Goal: Transaction & Acquisition: Purchase product/service

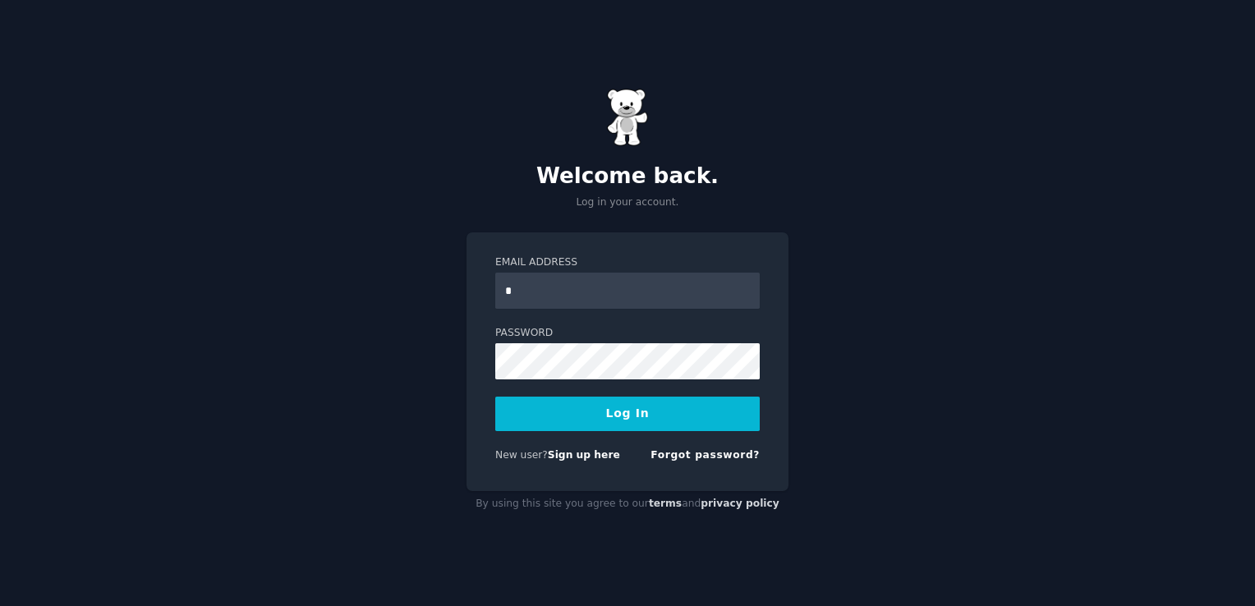
click at [585, 282] on input "*" at bounding box center [627, 291] width 264 height 36
type input "**********"
click at [495, 397] on button "Log In" at bounding box center [627, 414] width 264 height 34
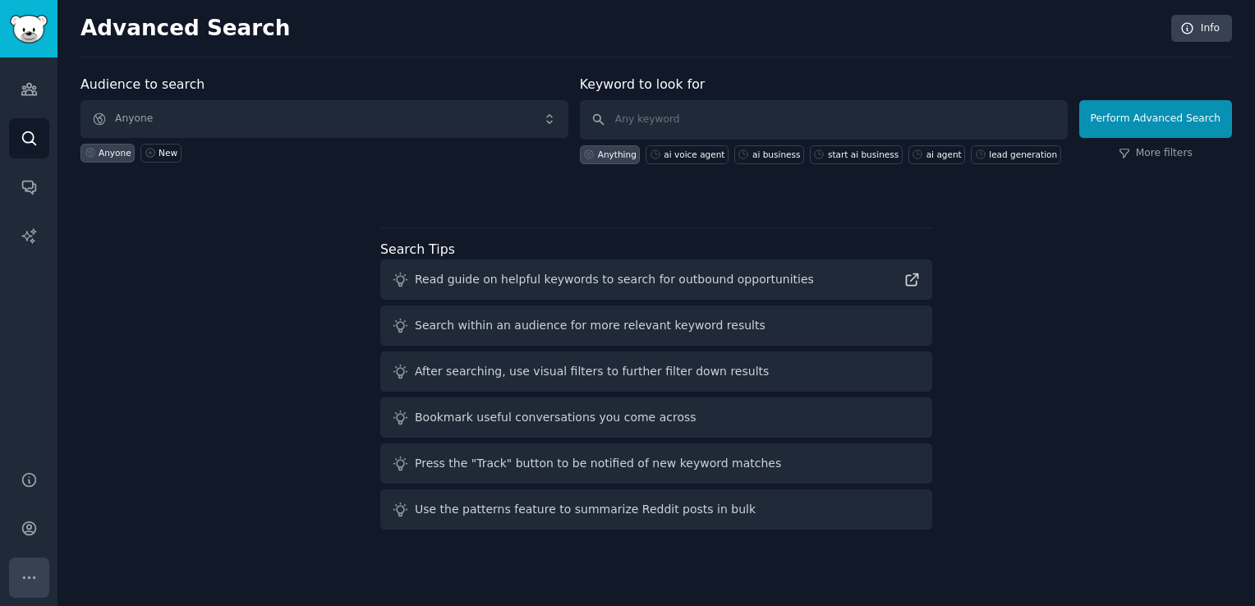
click at [22, 561] on button "More" at bounding box center [29, 577] width 40 height 40
click at [23, 103] on link "Audiences" at bounding box center [29, 89] width 40 height 40
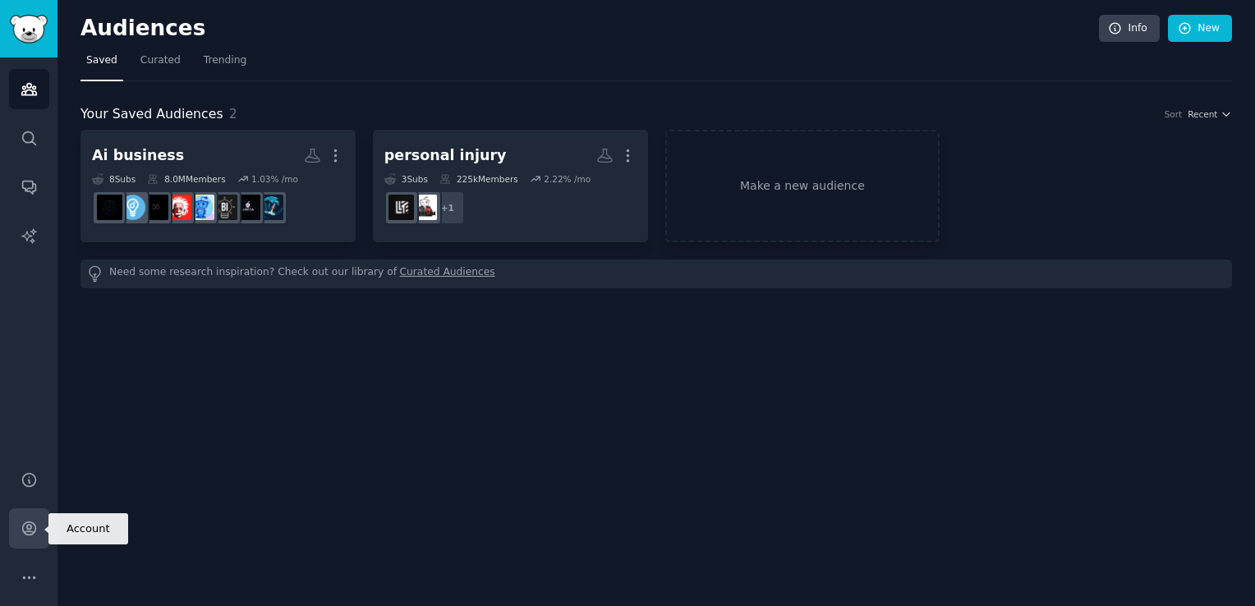
click at [34, 513] on link "Account" at bounding box center [29, 528] width 40 height 40
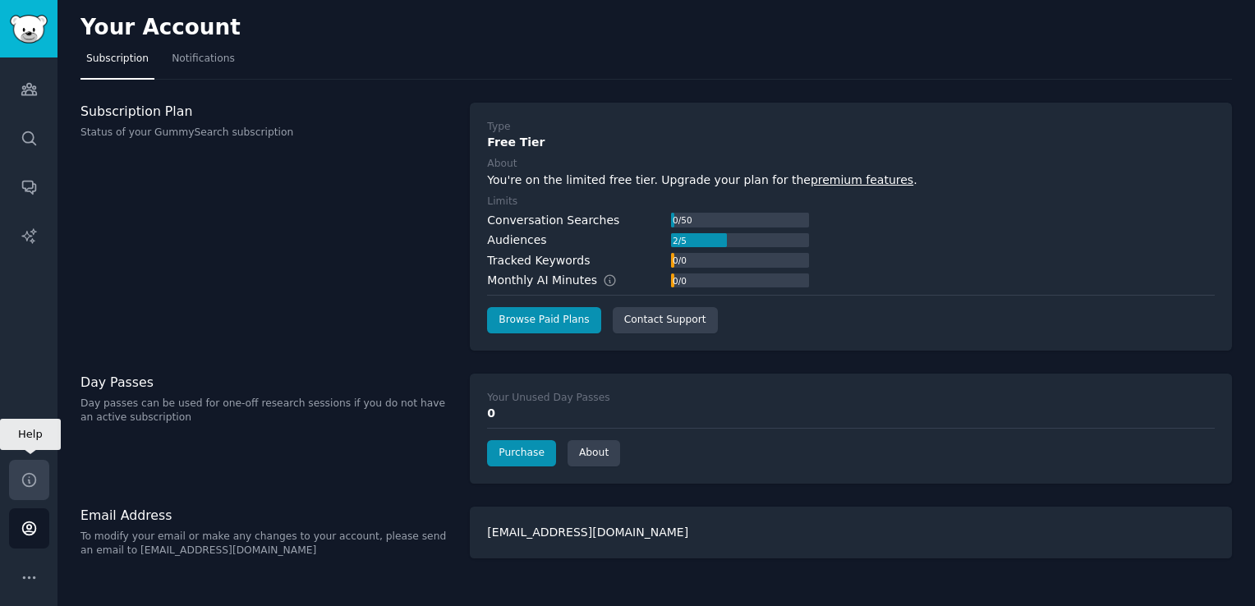
click at [17, 491] on link "Help" at bounding box center [29, 480] width 40 height 40
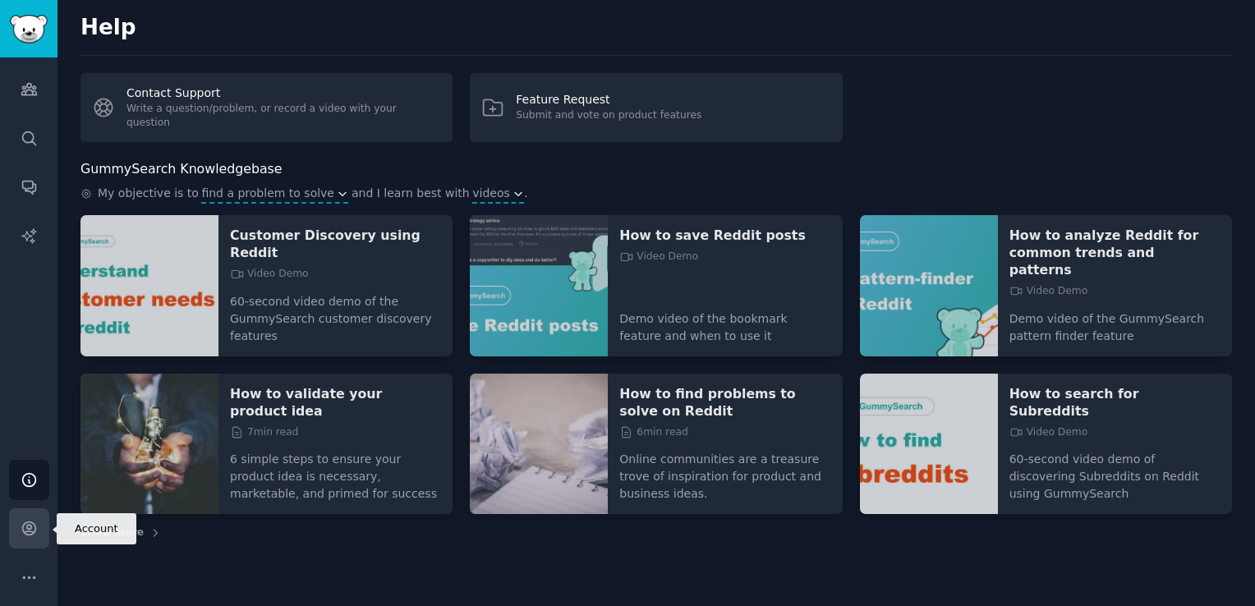
click at [23, 525] on icon "Sidebar" at bounding box center [28, 528] width 13 height 13
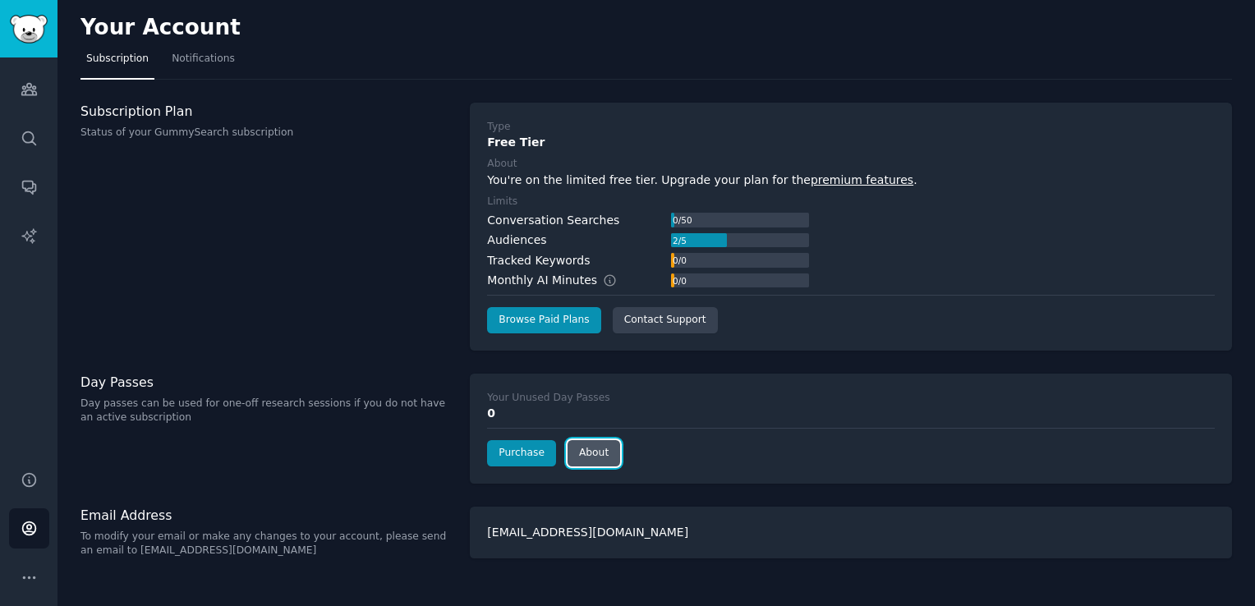
click at [601, 442] on link "About" at bounding box center [593, 453] width 53 height 26
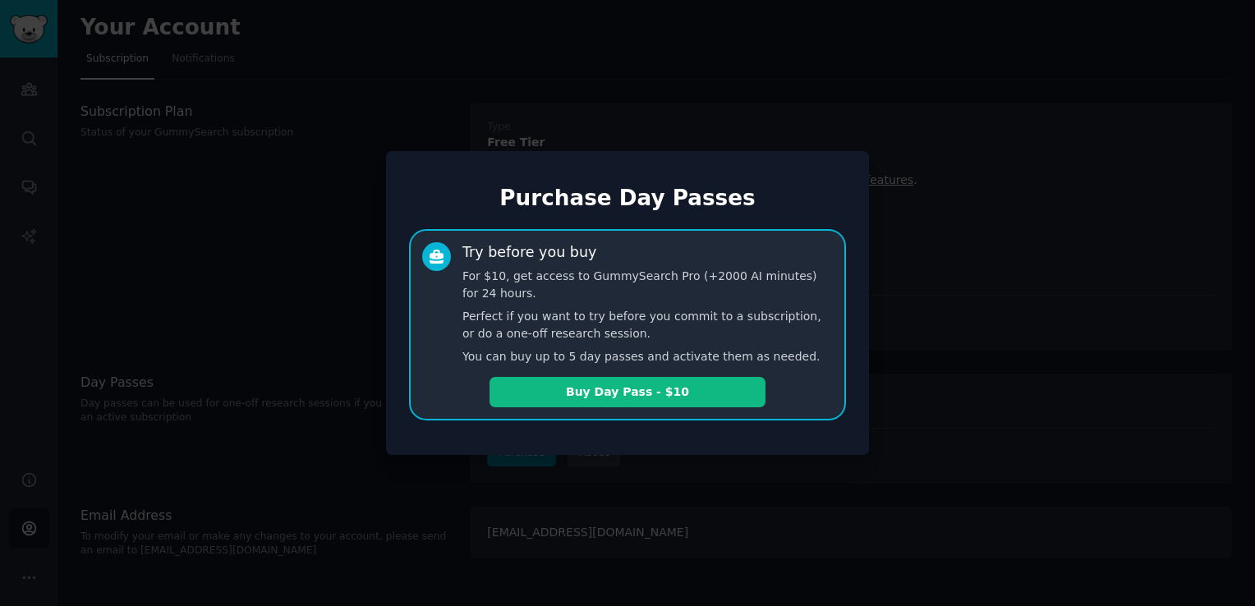
click at [601, 441] on div "Purchase Day Passes Try before you buy For $10, get access to GummySearch Pro (…" at bounding box center [627, 303] width 483 height 304
click at [534, 379] on button "Buy Day Pass - $10" at bounding box center [627, 392] width 276 height 30
click at [106, 87] on div at bounding box center [627, 303] width 1255 height 606
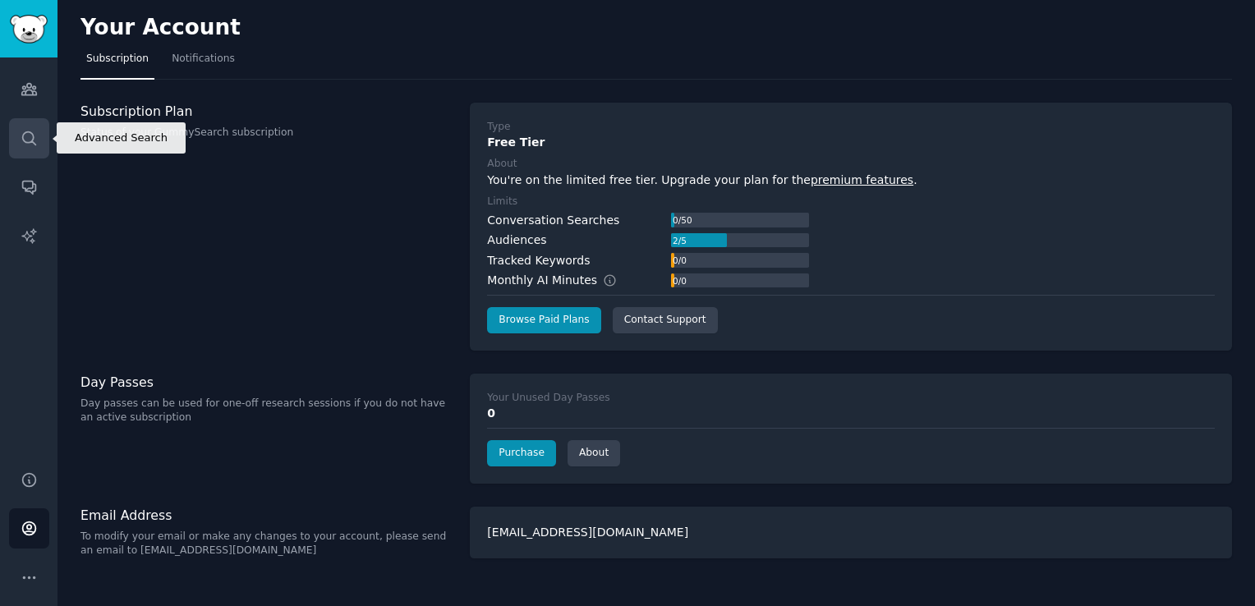
click at [26, 145] on icon "Sidebar" at bounding box center [29, 138] width 17 height 17
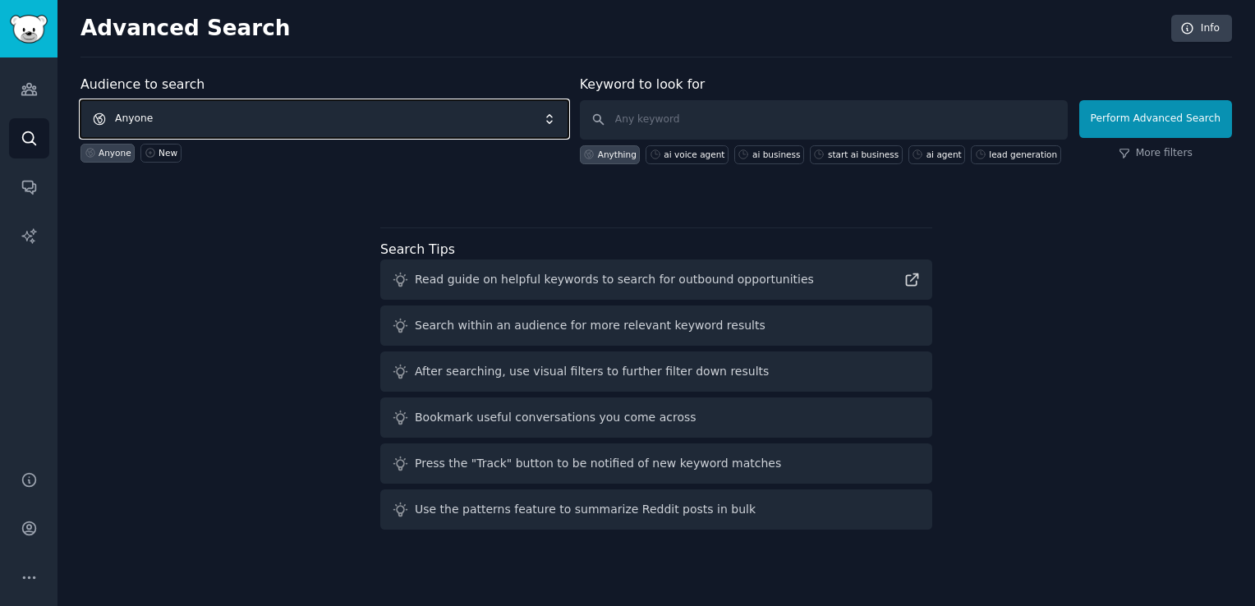
click at [223, 113] on span "Anyone" at bounding box center [324, 119] width 488 height 38
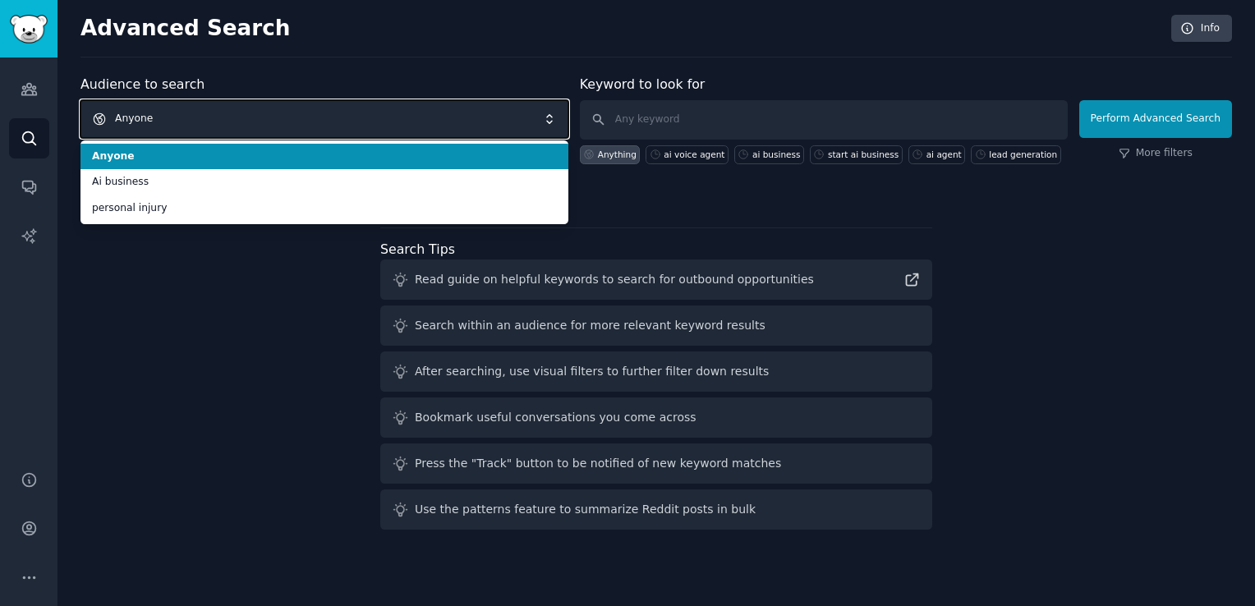
click at [223, 113] on span "Anyone" at bounding box center [324, 119] width 488 height 38
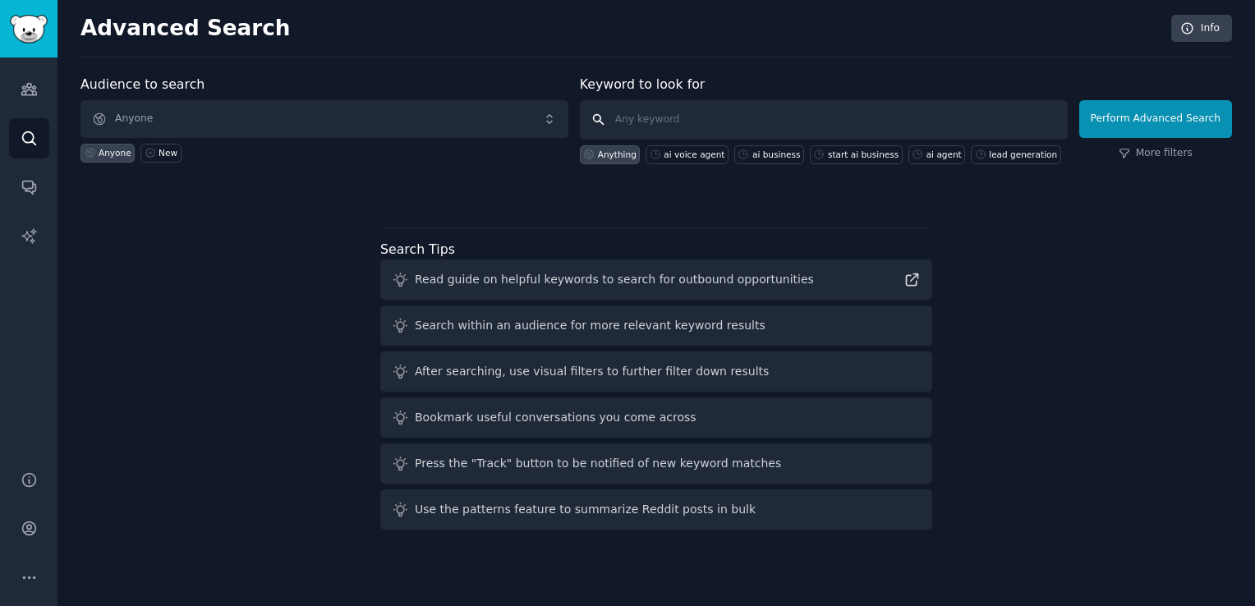
click at [664, 103] on input "text" at bounding box center [824, 119] width 488 height 39
type input "arcads"
click button "Perform Advanced Search" at bounding box center [1155, 119] width 153 height 38
